Goal: Task Accomplishment & Management: Manage account settings

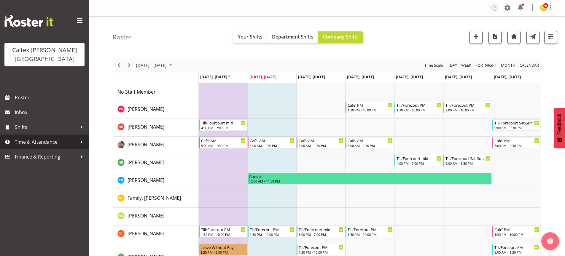
click at [68, 138] on span "Time & Attendance" at bounding box center [46, 142] width 62 height 9
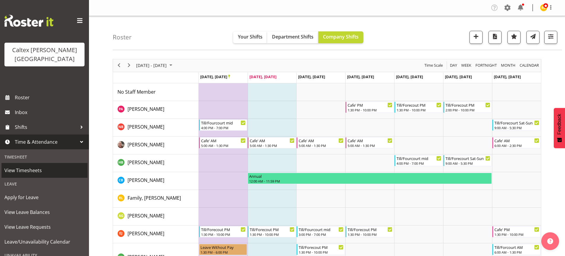
click at [23, 166] on span "View Timesheets" at bounding box center [44, 170] width 80 height 9
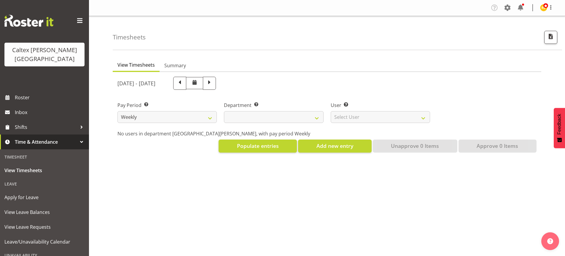
select select
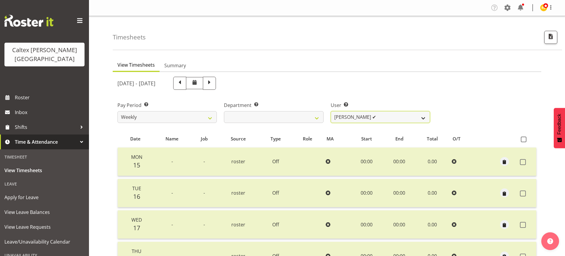
click at [394, 118] on select "Grant, Adam ✔ Robertson, Christine ✔ Bullock, Christopher ✔ Wasley, Connor ✔ Jo…" at bounding box center [380, 117] width 99 height 12
select select "10954"
click at [331, 111] on select "Grant, Adam ✔ Robertson, Christine ✔ Bullock, Christopher ✔ Wasley, Connor ✔ Jo…" at bounding box center [380, 117] width 99 height 12
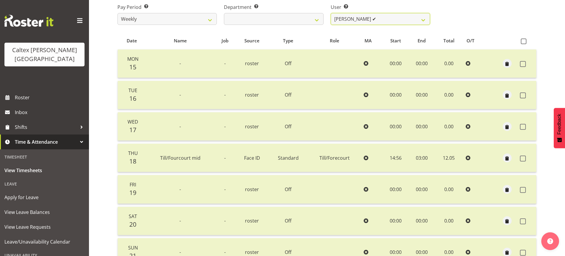
scroll to position [101, 0]
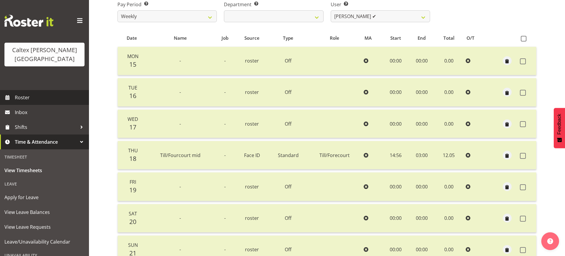
click at [20, 93] on span "Roster" at bounding box center [50, 97] width 71 height 9
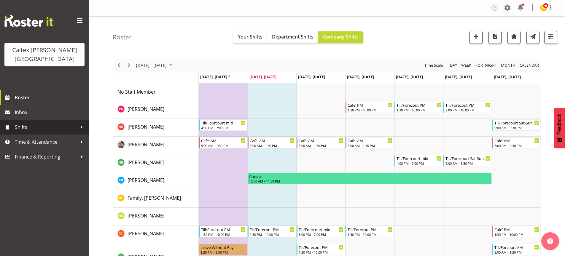
click at [63, 123] on span "Shifts" at bounding box center [46, 127] width 62 height 9
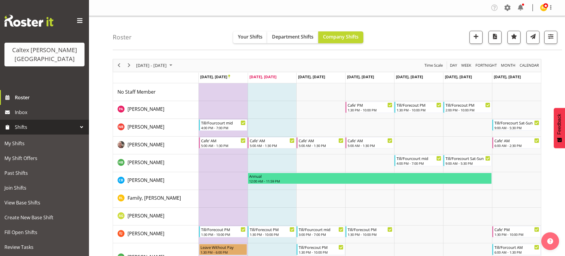
click at [62, 123] on span "Shifts" at bounding box center [46, 127] width 62 height 9
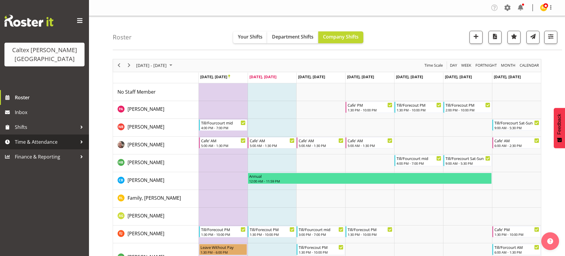
click at [47, 138] on span "Time & Attendance" at bounding box center [46, 142] width 62 height 9
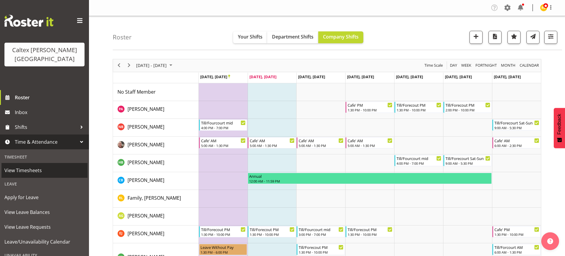
click at [14, 166] on span "View Timesheets" at bounding box center [44, 170] width 80 height 9
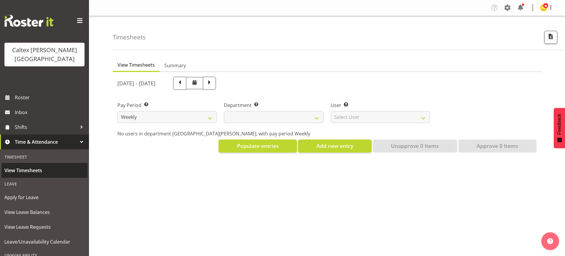
select select
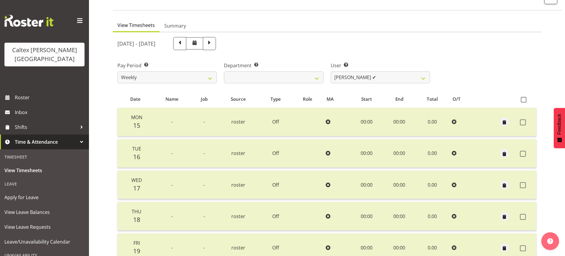
scroll to position [83, 0]
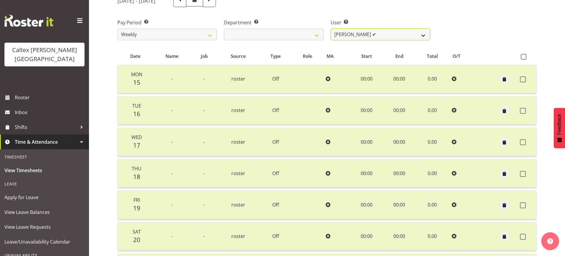
click at [403, 35] on select "Grant, Adam ✔ Robertson, Christine ✔ Bullock, Christopher ✔ Wasley, Connor ✔ Jo…" at bounding box center [380, 34] width 99 height 12
select select "10960"
click at [331, 28] on select "Grant, Adam ✔ Robertson, Christine ✔ Bullock, Christopher ✔ Wasley, Connor ✔ Jo…" at bounding box center [380, 34] width 99 height 12
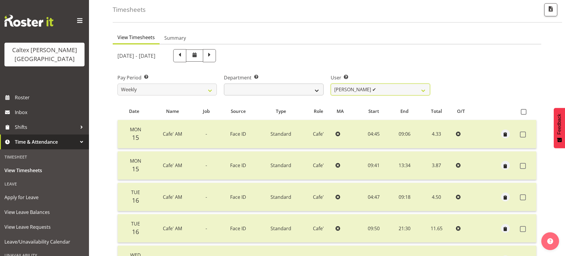
scroll to position [0, 0]
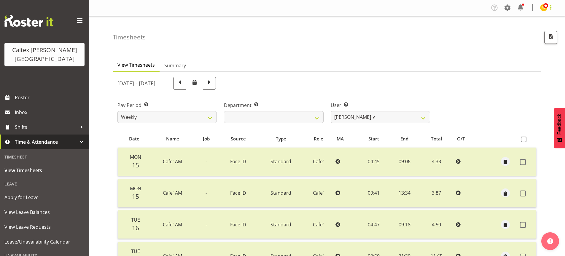
click at [549, 7] on span at bounding box center [551, 7] width 7 height 7
click at [509, 8] on span at bounding box center [507, 7] width 9 height 9
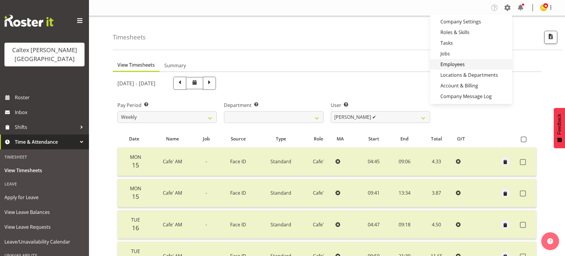
click at [456, 63] on link "Employees" at bounding box center [471, 64] width 82 height 11
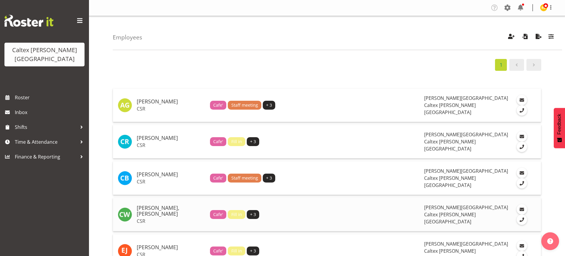
click at [175, 218] on p "CSR" at bounding box center [171, 221] width 69 height 6
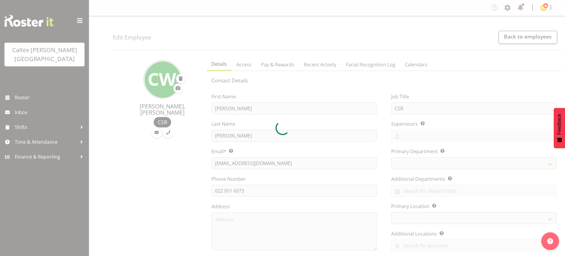
select select "TimelineWeek"
select select
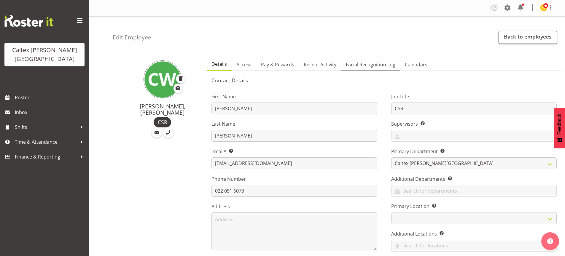
click at [375, 66] on span "Facial Recognition Log" at bounding box center [371, 64] width 50 height 7
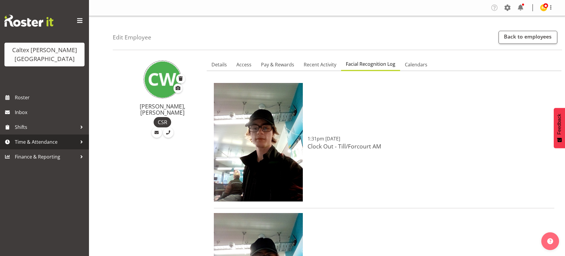
click at [44, 138] on span "Time & Attendance" at bounding box center [46, 142] width 62 height 9
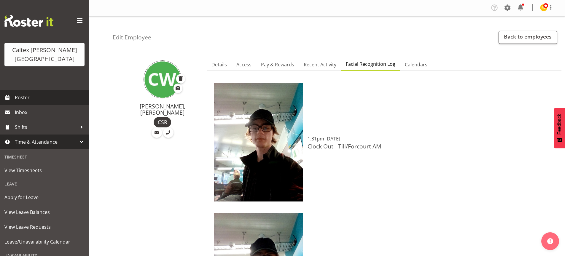
click at [29, 93] on span "Roster" at bounding box center [50, 97] width 71 height 9
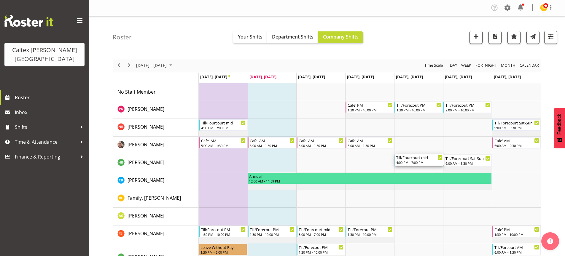
drag, startPoint x: 408, startPoint y: 161, endPoint x: 412, endPoint y: 159, distance: 4.2
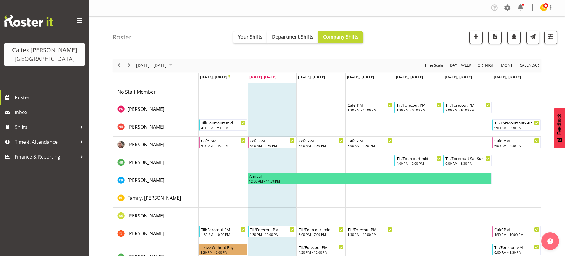
click at [416, 200] on td "Timeline Week of September 23, 2025" at bounding box center [418, 199] width 49 height 18
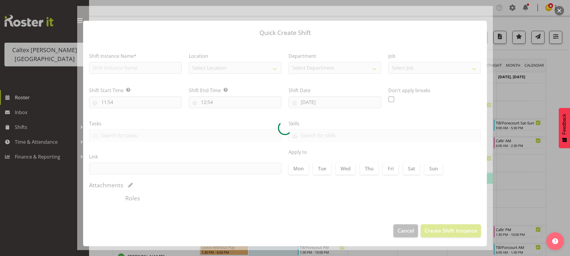
type input "[DATE]"
checkbox input "true"
click at [559, 11] on button "button" at bounding box center [558, 10] width 9 height 9
